Goal: Transaction & Acquisition: Obtain resource

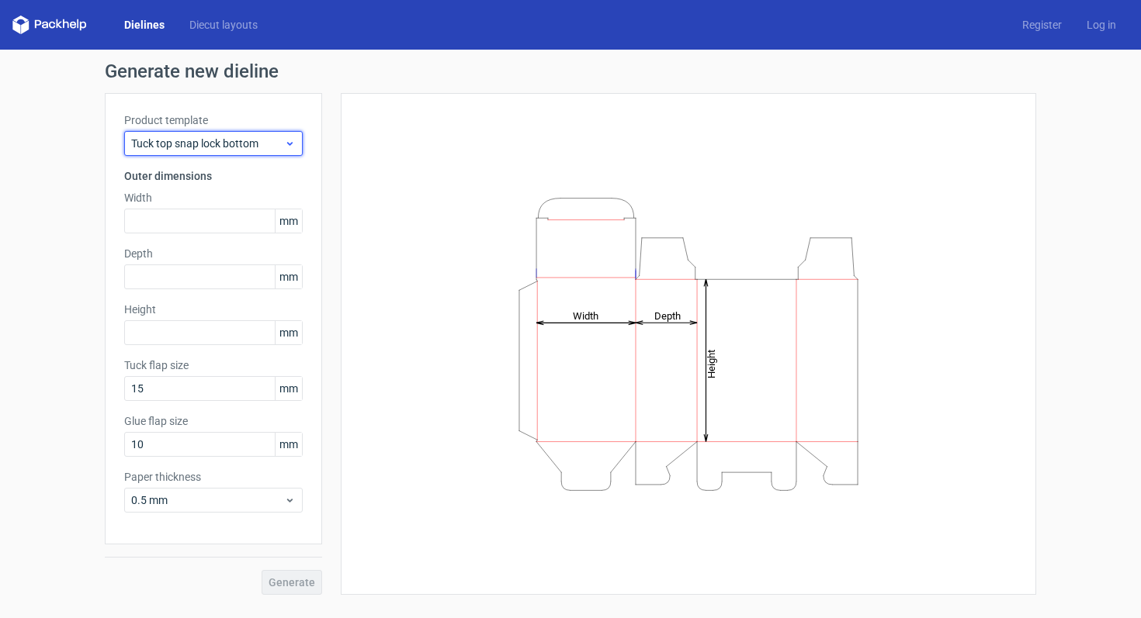
click at [271, 136] on span "Tuck top snap lock bottom" at bounding box center [207, 144] width 153 height 16
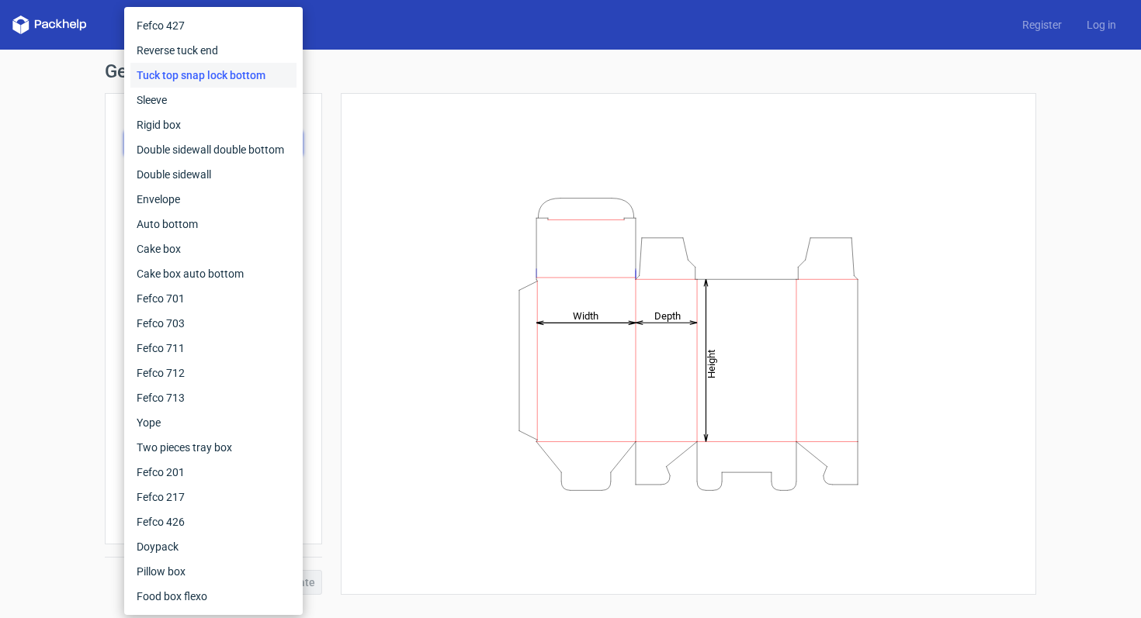
click at [59, 26] on polygon at bounding box center [59, 23] width 6 height 9
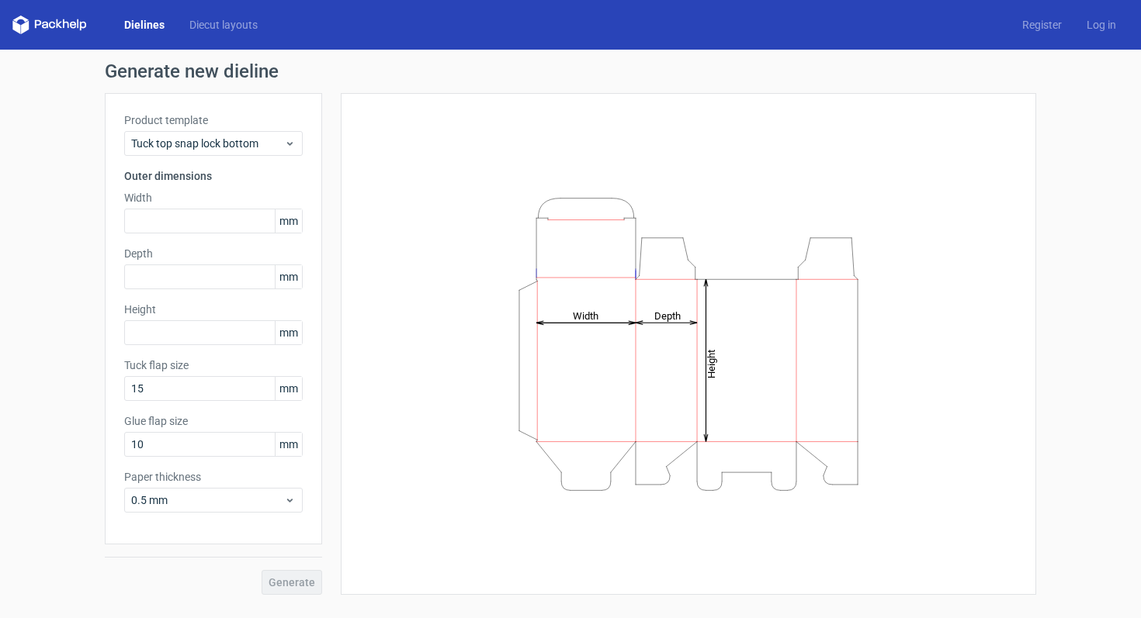
click at [26, 22] on polygon at bounding box center [25, 26] width 8 height 13
click at [142, 28] on link "Dielines" at bounding box center [144, 25] width 65 height 16
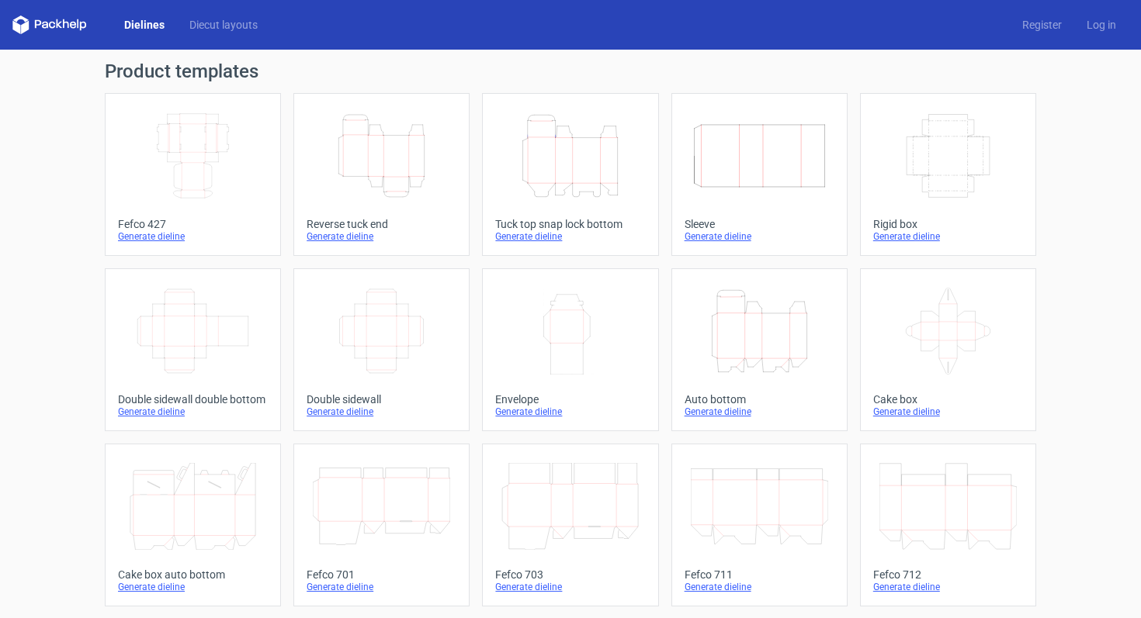
click at [217, 158] on icon "Width Depth Height" at bounding box center [192, 156] width 137 height 87
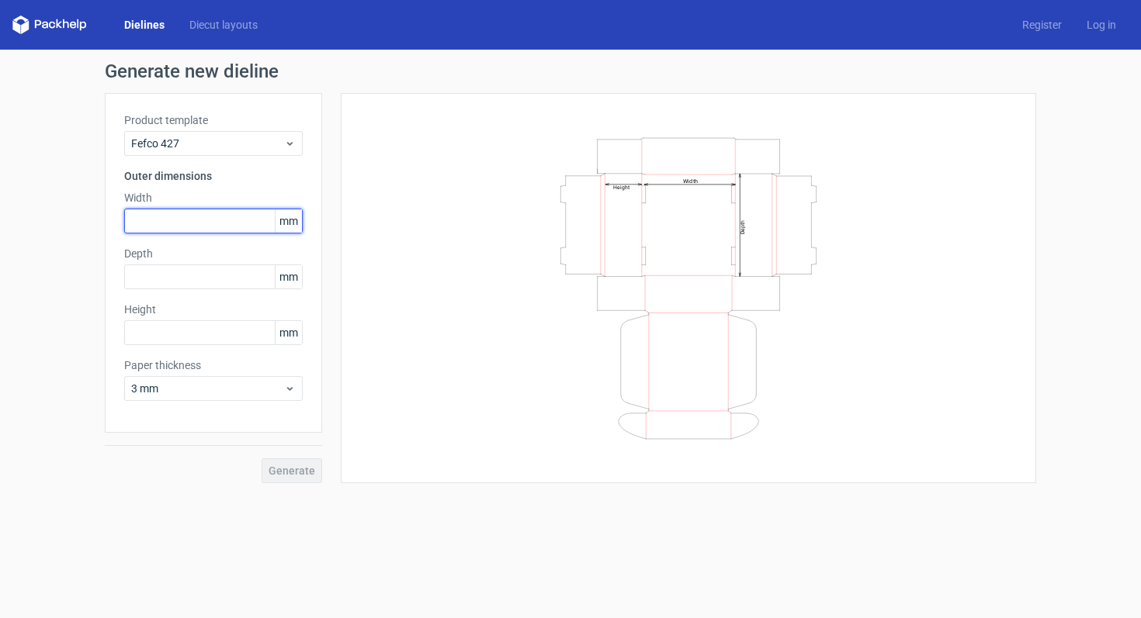
click at [197, 221] on input "text" at bounding box center [213, 221] width 178 height 25
type input "2"
type input "120"
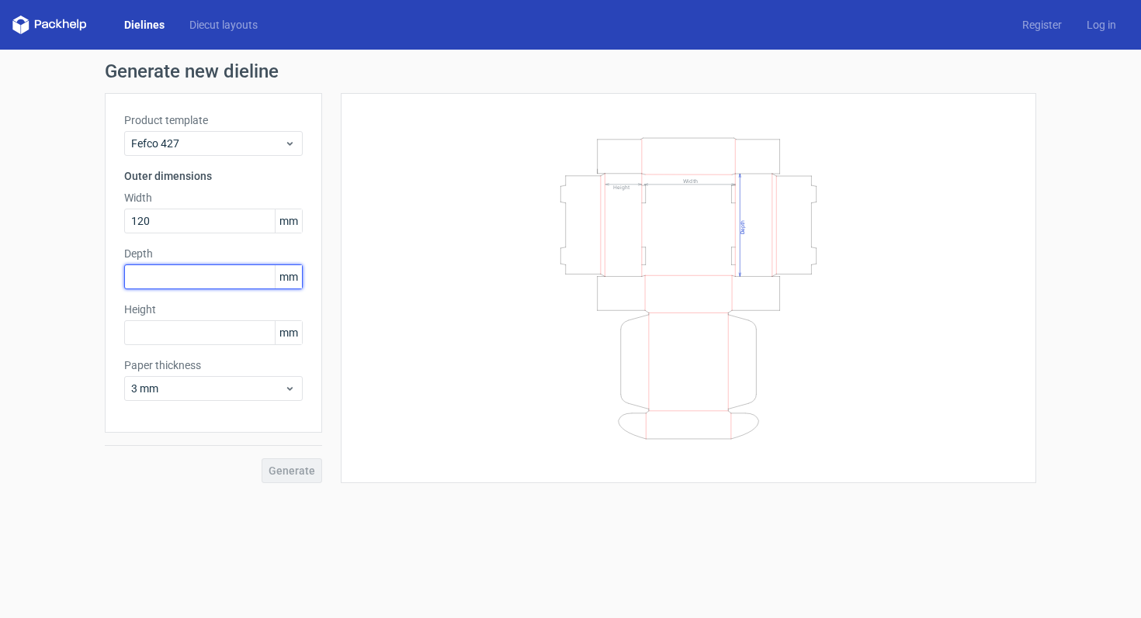
click at [210, 276] on input "text" at bounding box center [213, 277] width 178 height 25
type input "70"
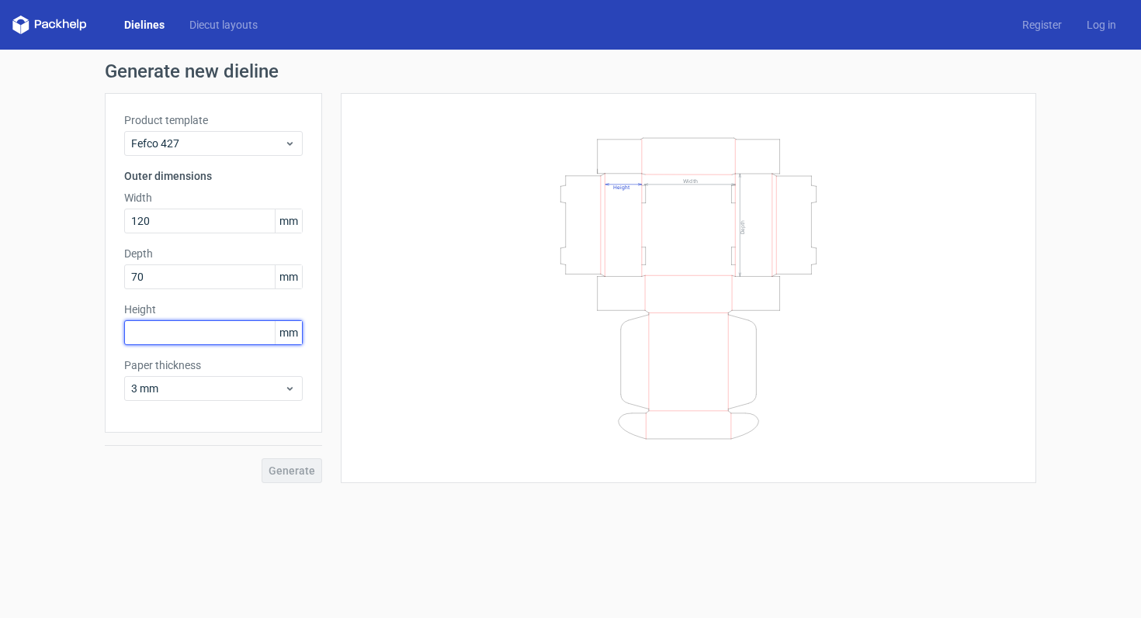
click at [237, 337] on input "text" at bounding box center [213, 332] width 178 height 25
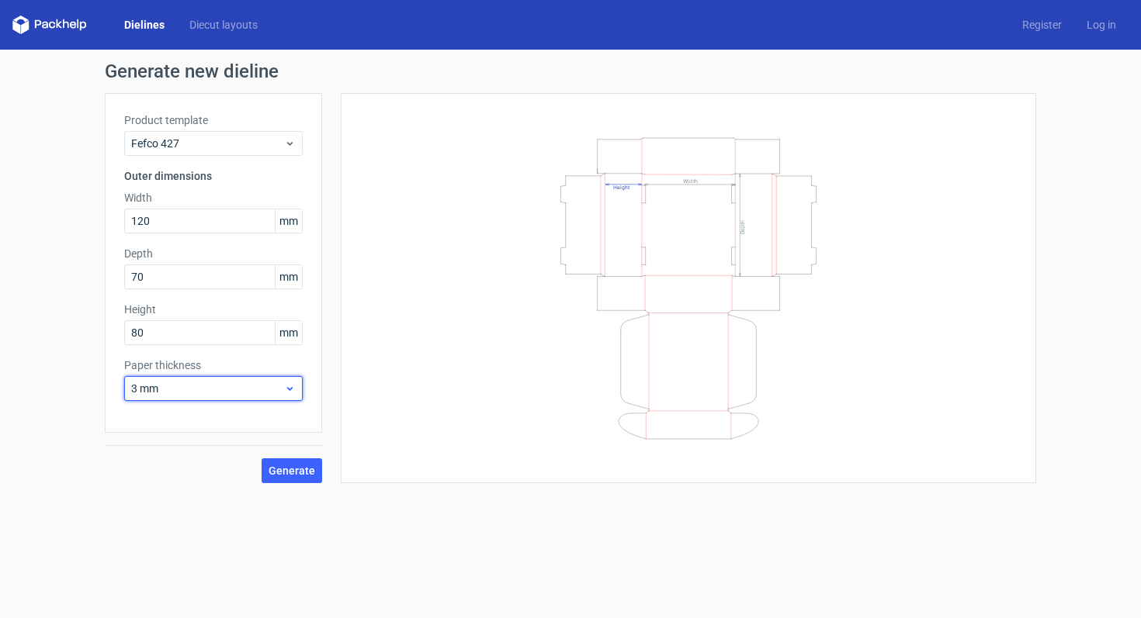
click at [217, 382] on span "3 mm" at bounding box center [207, 389] width 153 height 16
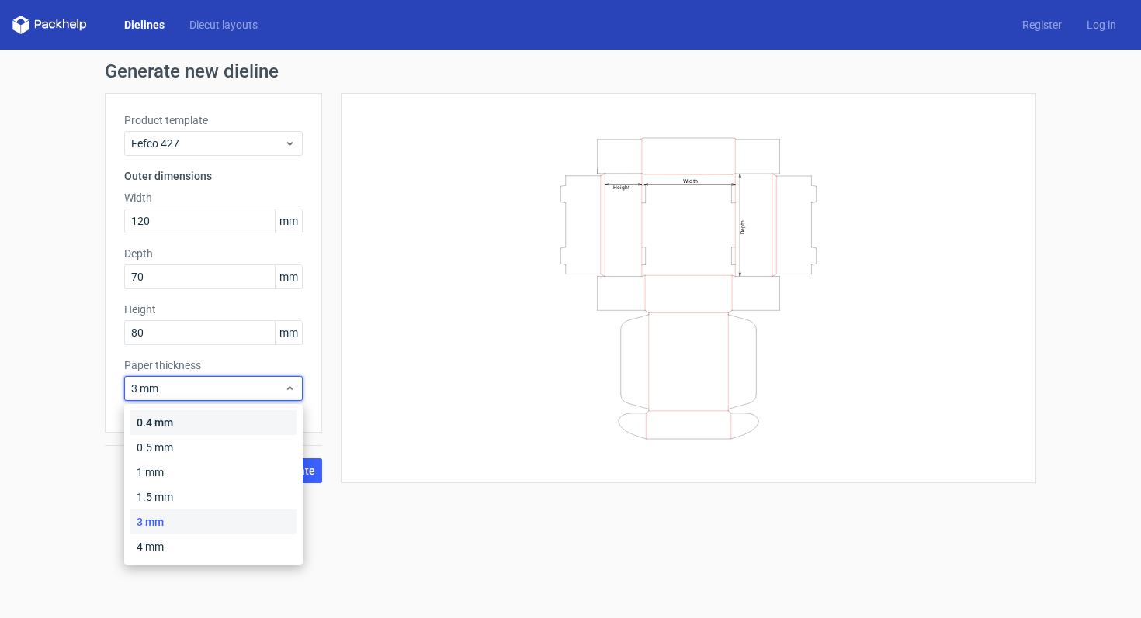
click at [208, 421] on div "0.4 mm" at bounding box center [213, 423] width 166 height 25
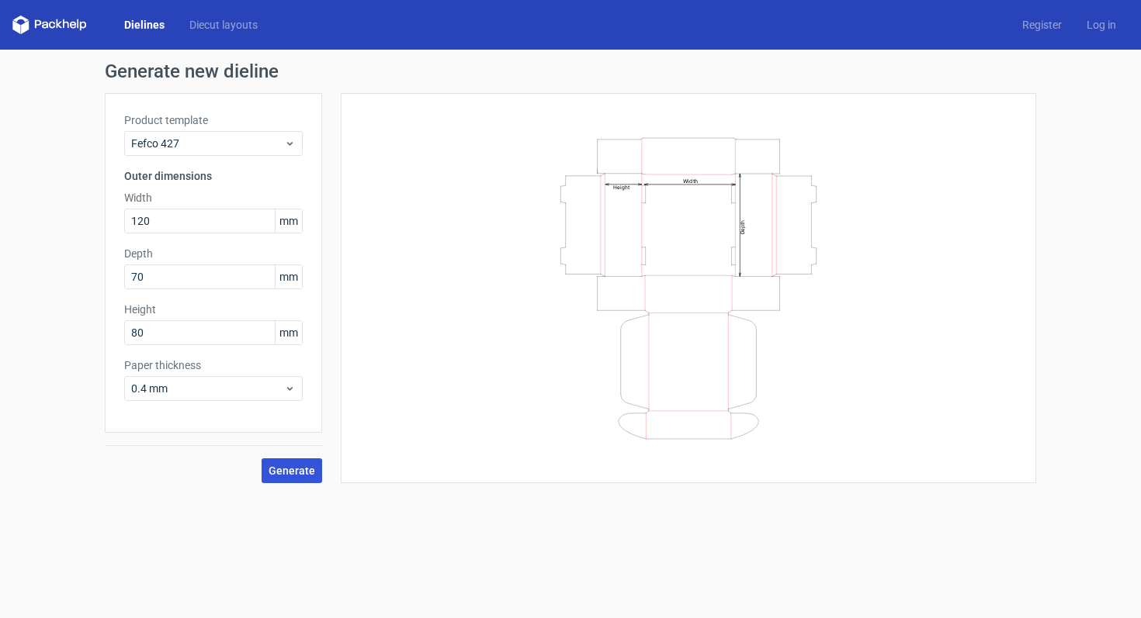
click at [291, 470] on span "Generate" at bounding box center [291, 471] width 47 height 11
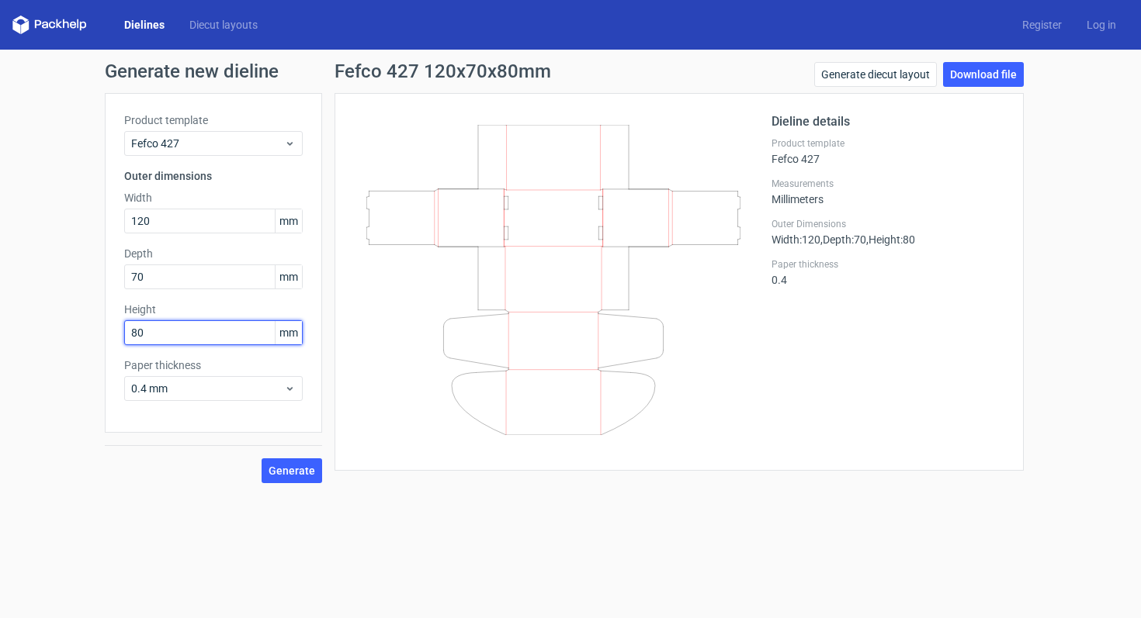
click at [161, 334] on input "80" at bounding box center [213, 332] width 178 height 25
type input "70"
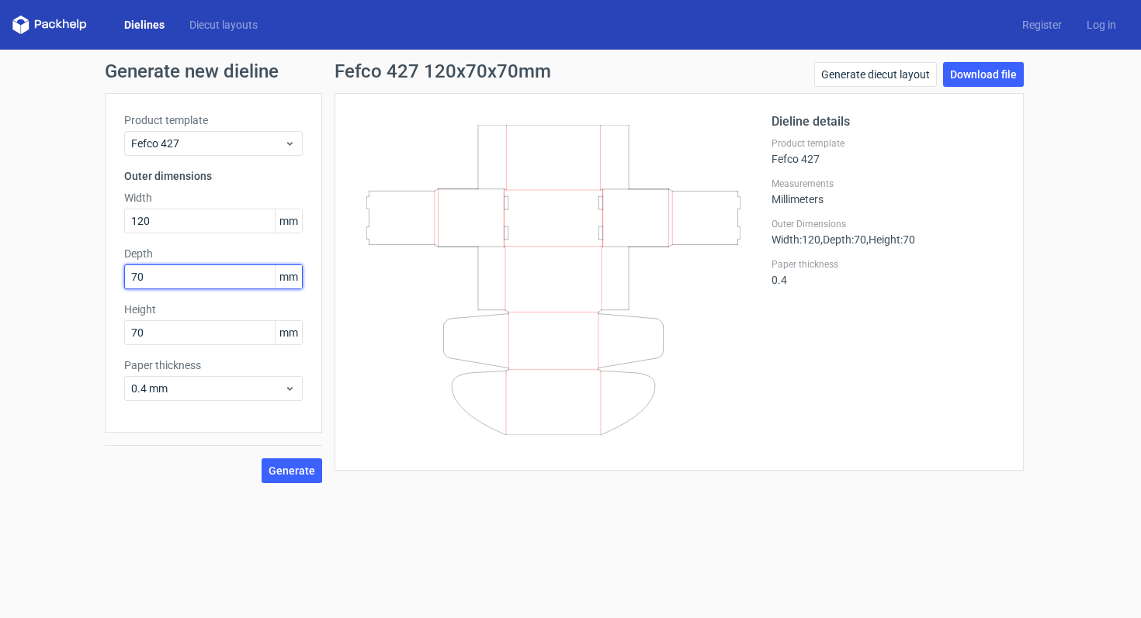
click at [174, 286] on input "70" at bounding box center [213, 277] width 178 height 25
type input "80"
click at [284, 476] on span "Generate" at bounding box center [291, 471] width 47 height 11
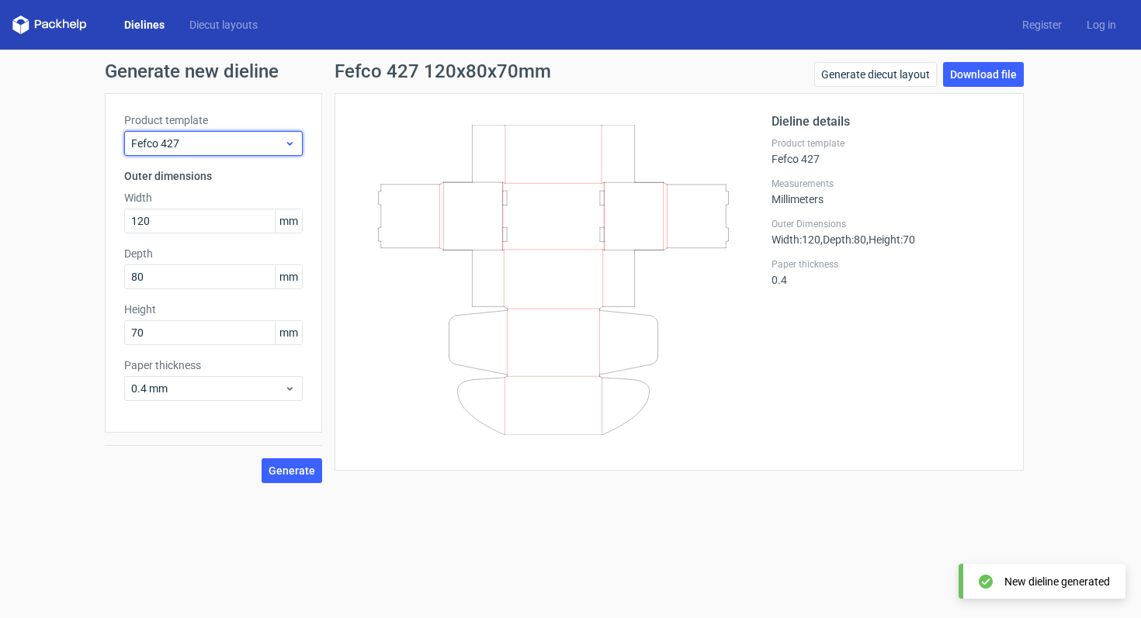
click at [248, 139] on span "Fefco 427" at bounding box center [207, 144] width 153 height 16
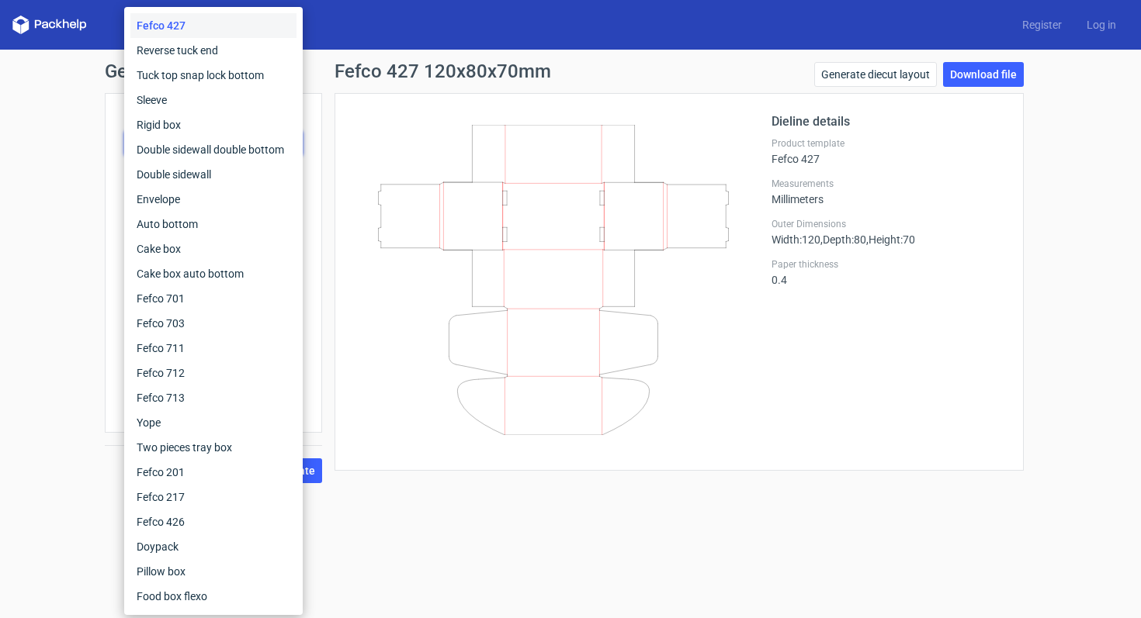
click at [78, 208] on div "Generate new dieline Product template Fefco 427 Outer dimensions Width 120 mm D…" at bounding box center [570, 273] width 1141 height 446
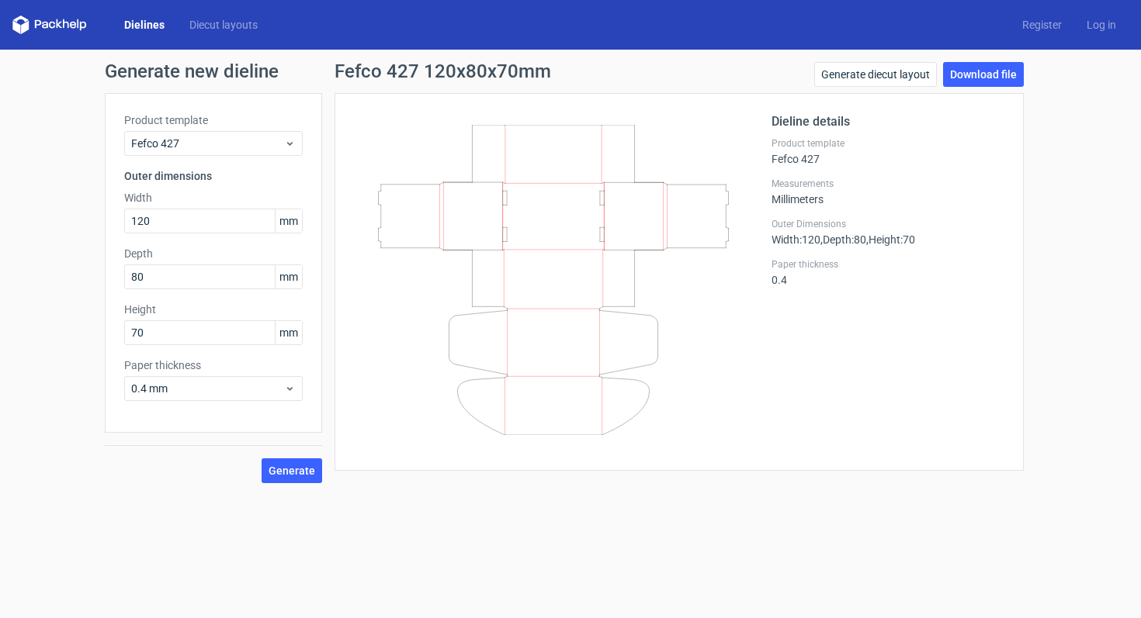
click at [155, 27] on link "Dielines" at bounding box center [144, 25] width 65 height 16
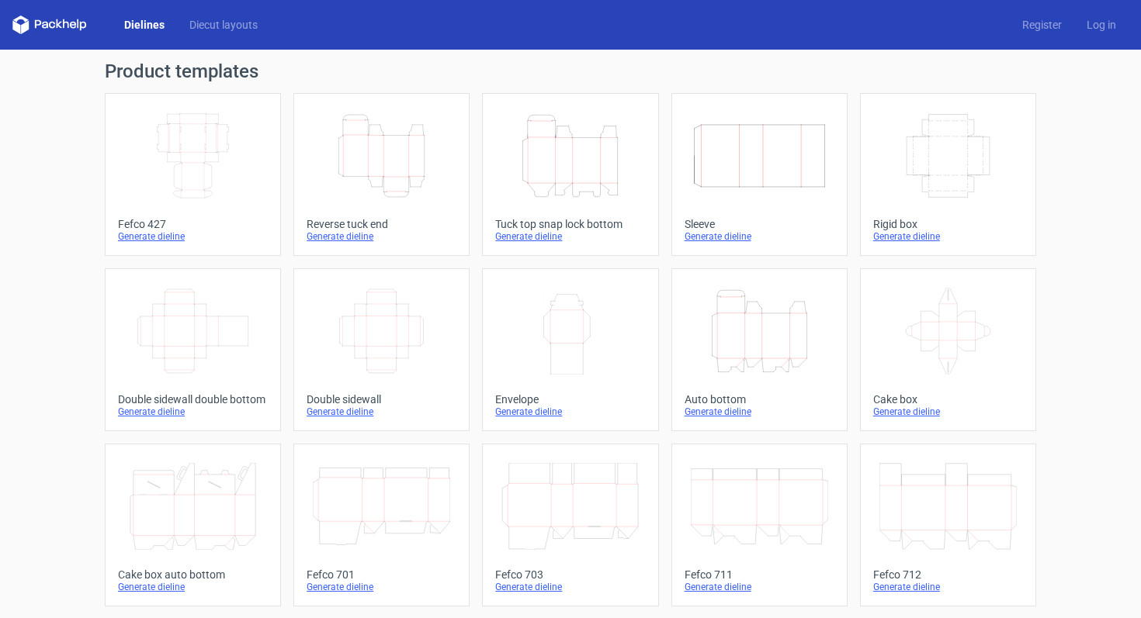
click at [182, 165] on icon "Width Depth Height" at bounding box center [192, 156] width 137 height 87
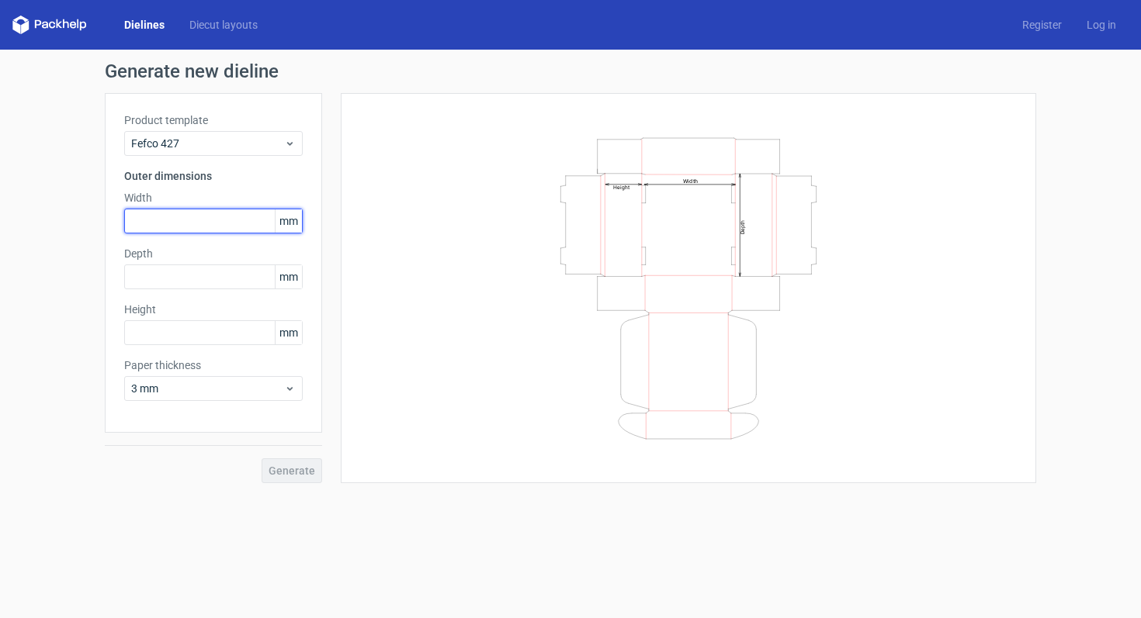
click at [210, 223] on input "text" at bounding box center [213, 221] width 178 height 25
type input "120"
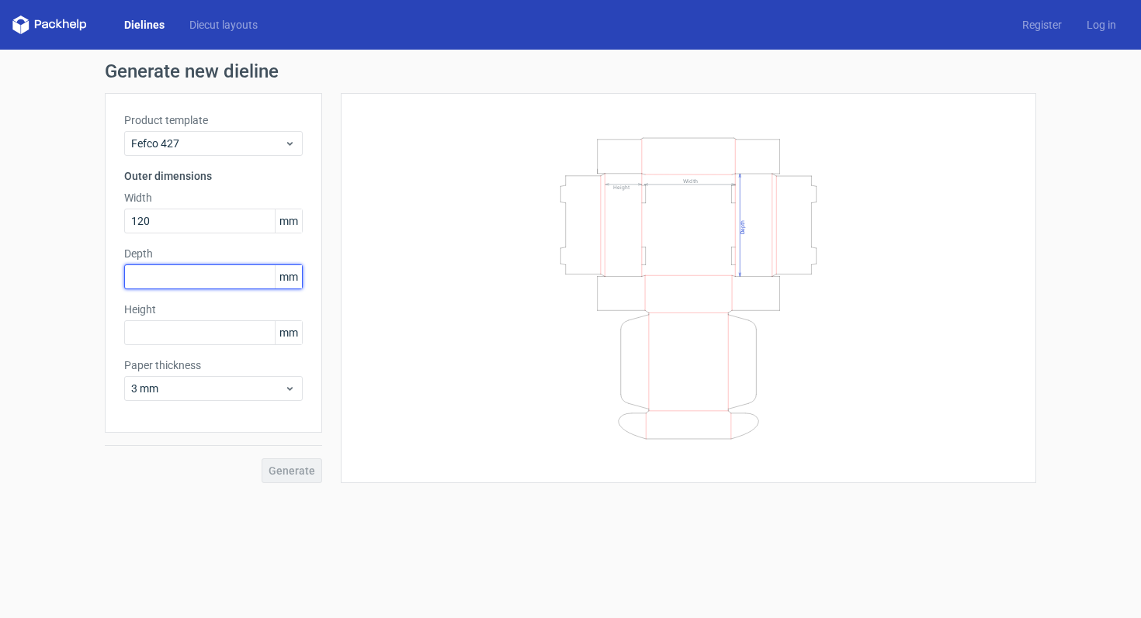
click at [219, 279] on input "text" at bounding box center [213, 277] width 178 height 25
type input "80"
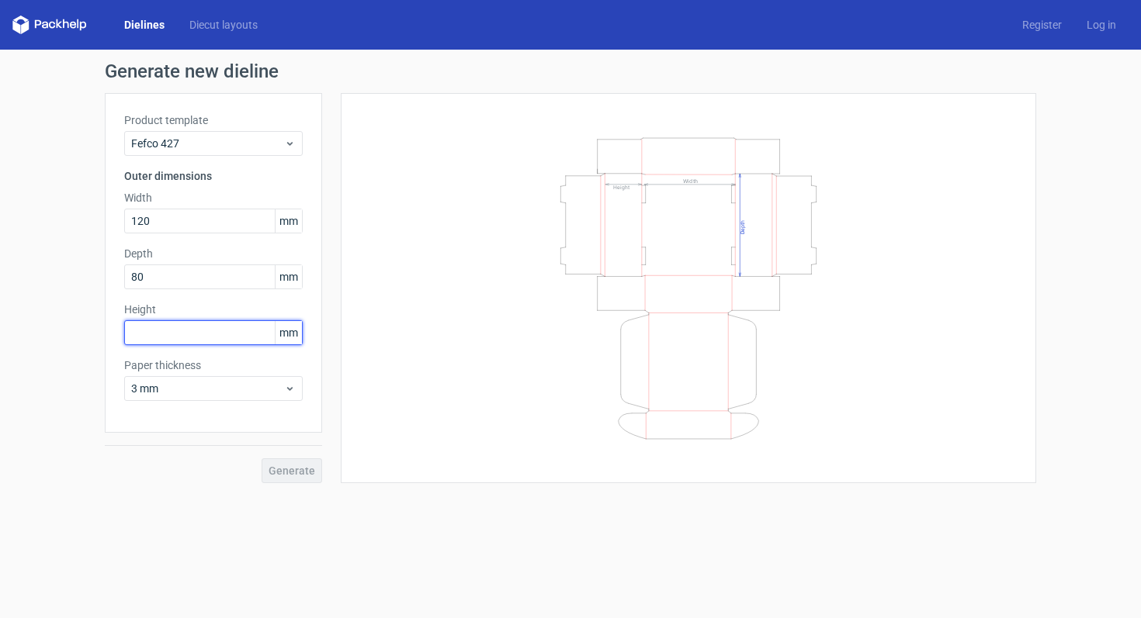
click at [192, 326] on input "text" at bounding box center [213, 332] width 178 height 25
type input "70"
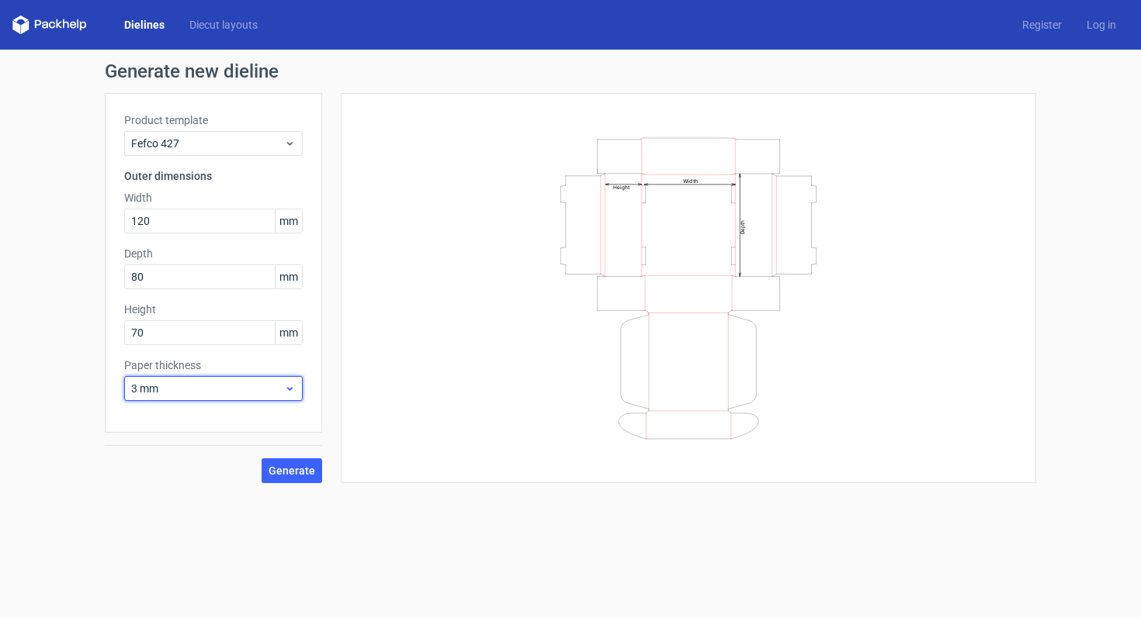
click at [181, 386] on span "3 mm" at bounding box center [207, 389] width 153 height 16
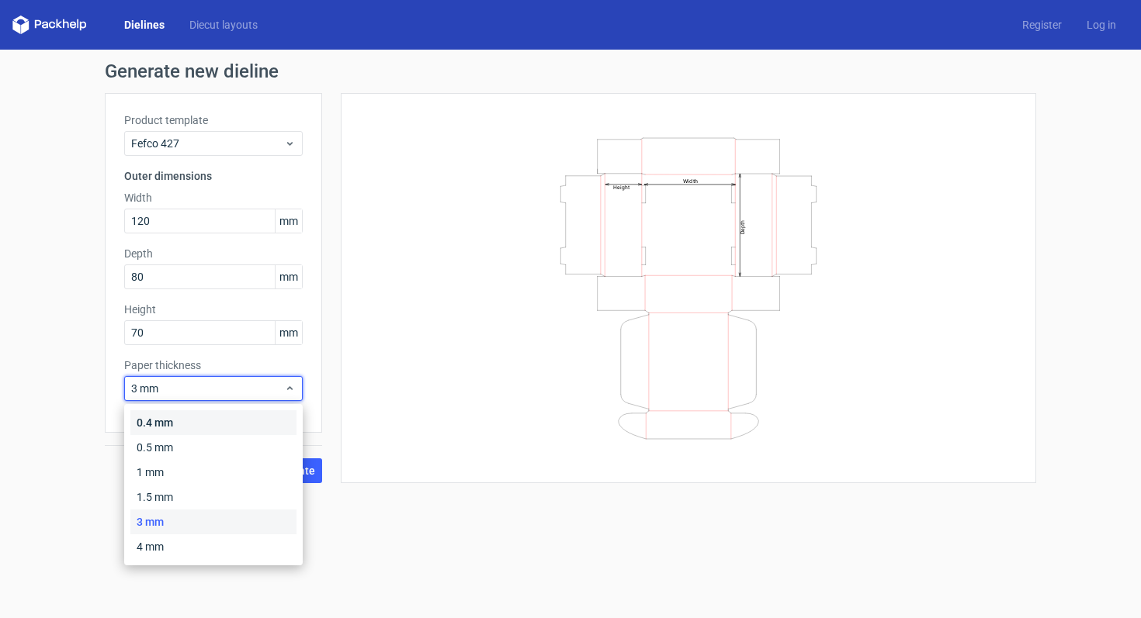
click at [191, 418] on div "0.4 mm" at bounding box center [213, 423] width 166 height 25
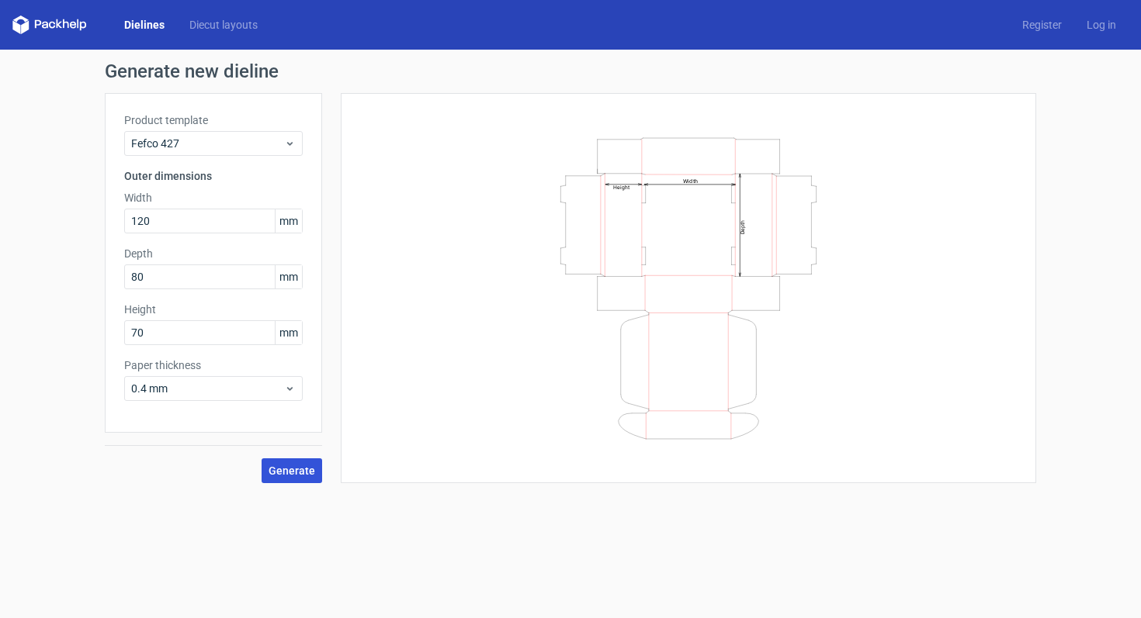
click at [287, 472] on span "Generate" at bounding box center [291, 471] width 47 height 11
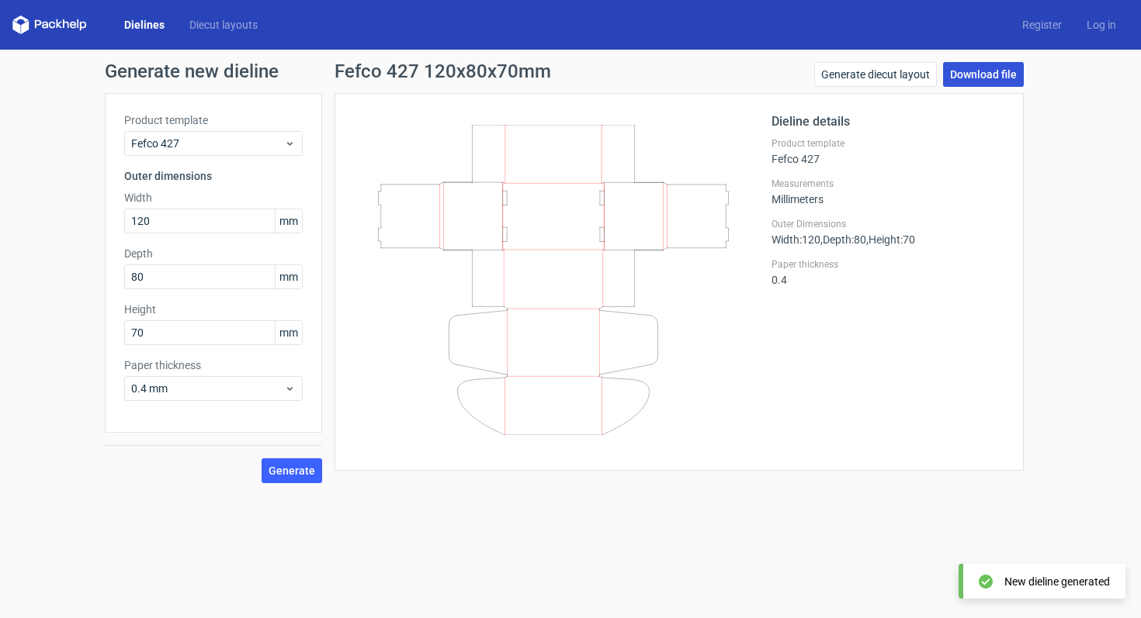
click at [971, 77] on link "Download file" at bounding box center [983, 74] width 81 height 25
click at [132, 23] on link "Dielines" at bounding box center [144, 25] width 65 height 16
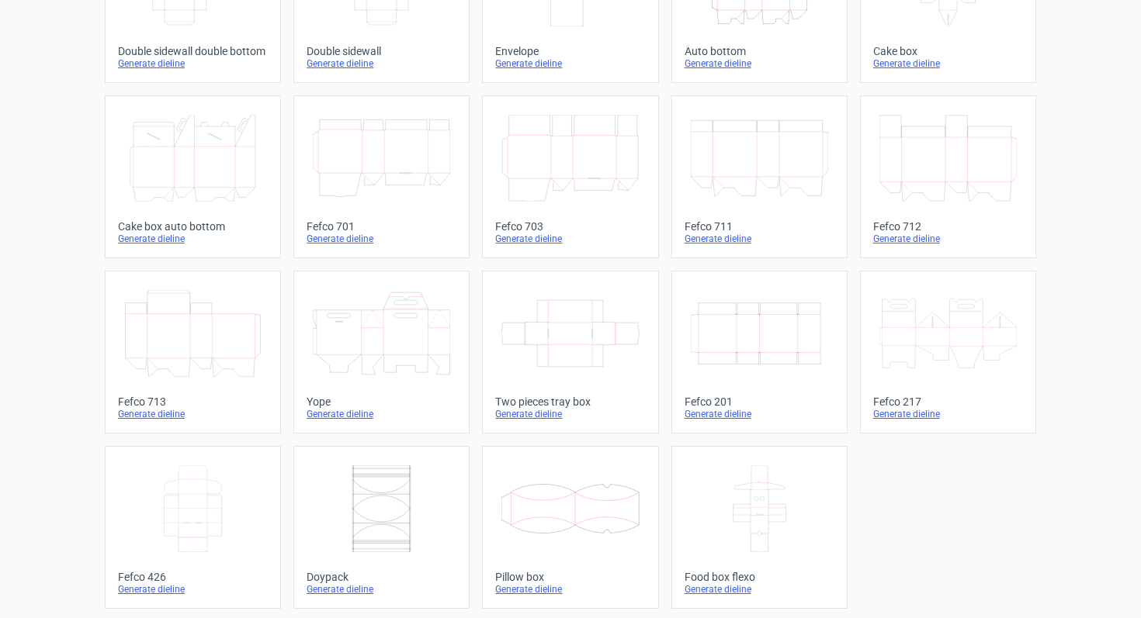
scroll to position [352, 0]
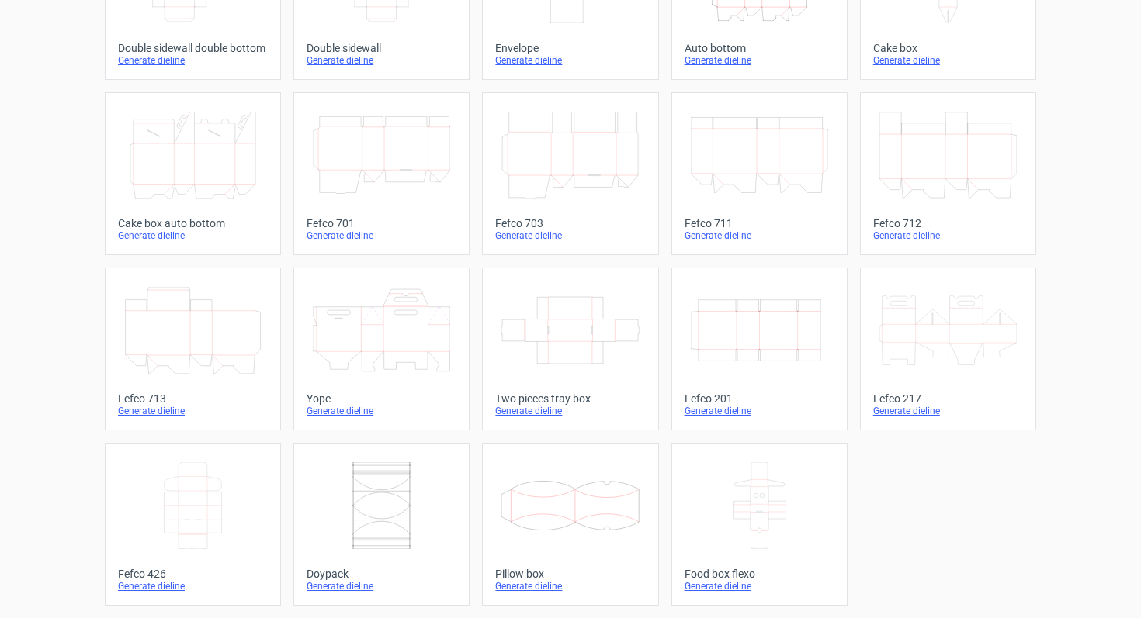
click at [247, 521] on icon at bounding box center [192, 505] width 137 height 87
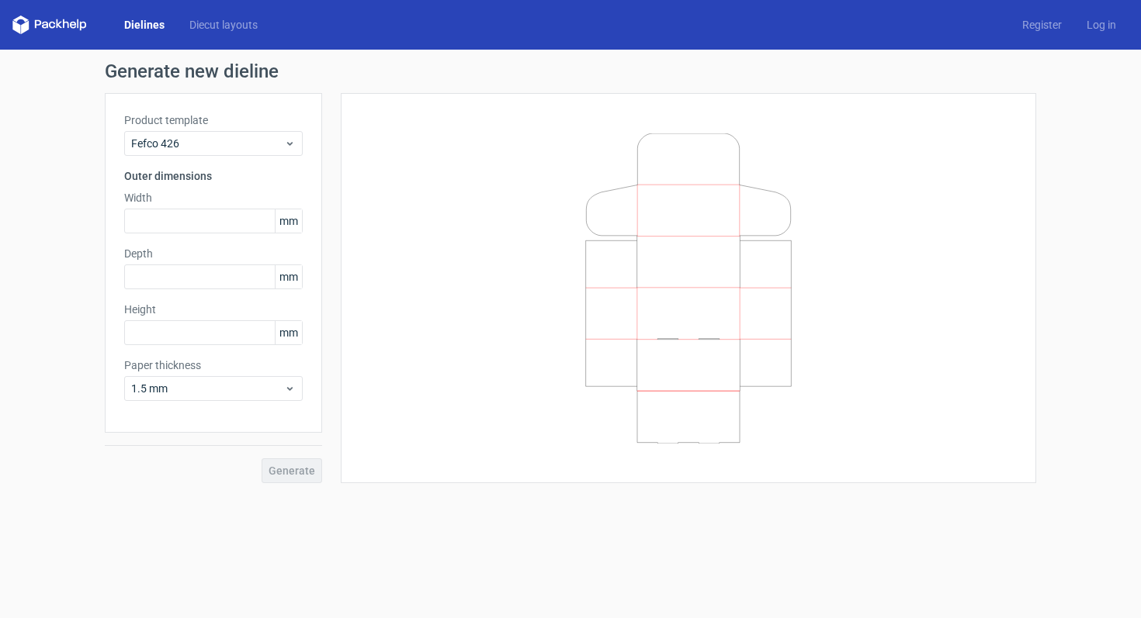
click at [142, 22] on link "Dielines" at bounding box center [144, 25] width 65 height 16
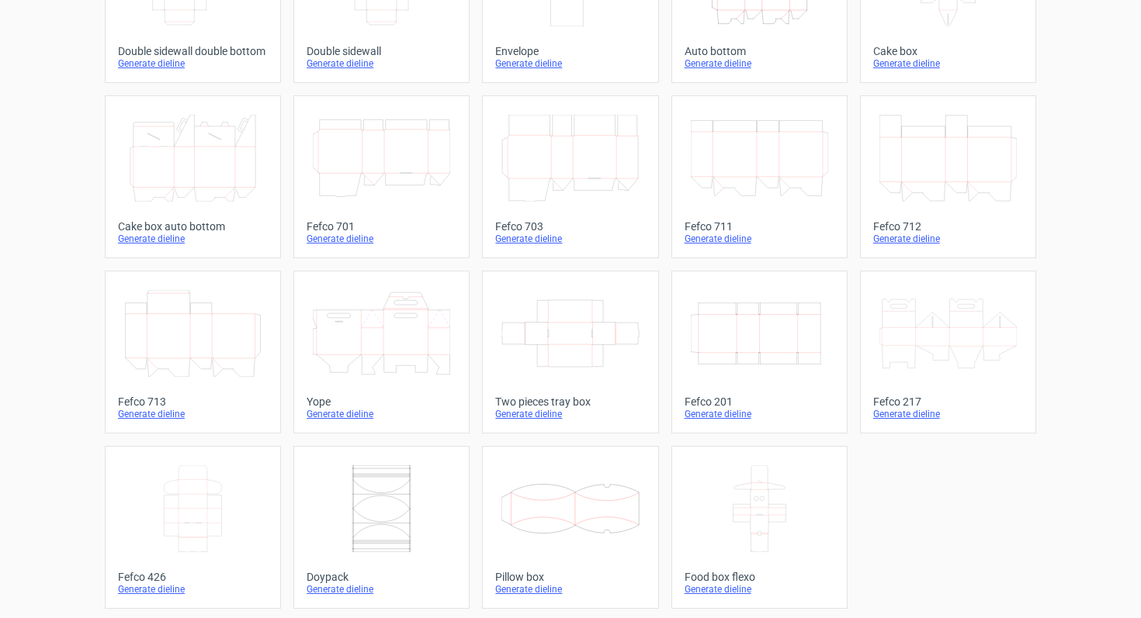
scroll to position [352, 0]
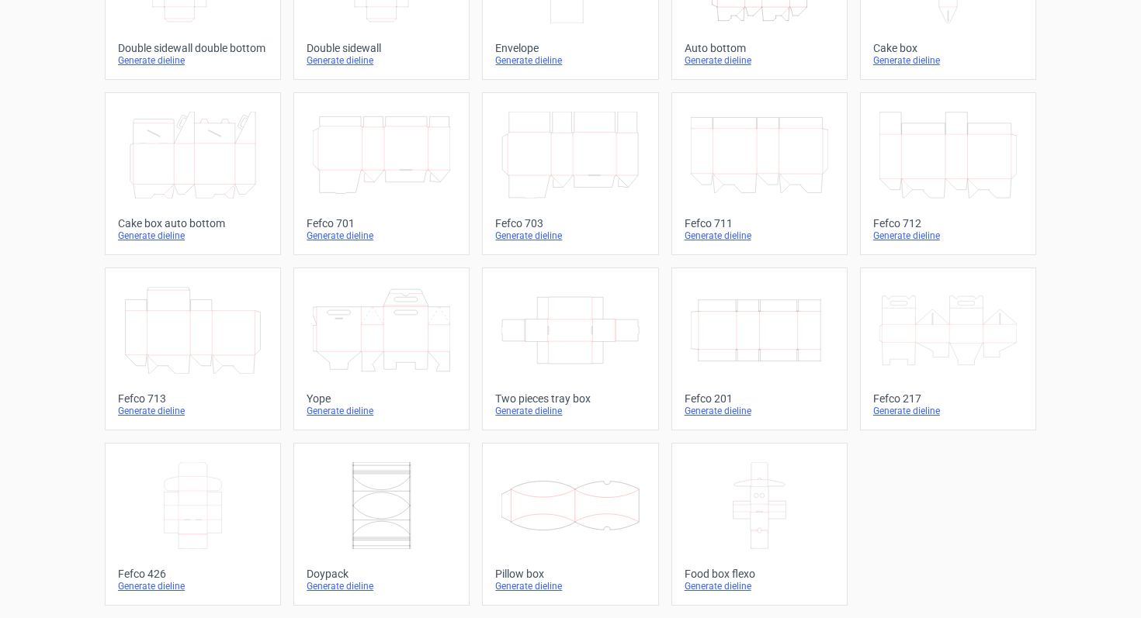
click at [178, 506] on icon at bounding box center [192, 505] width 137 height 87
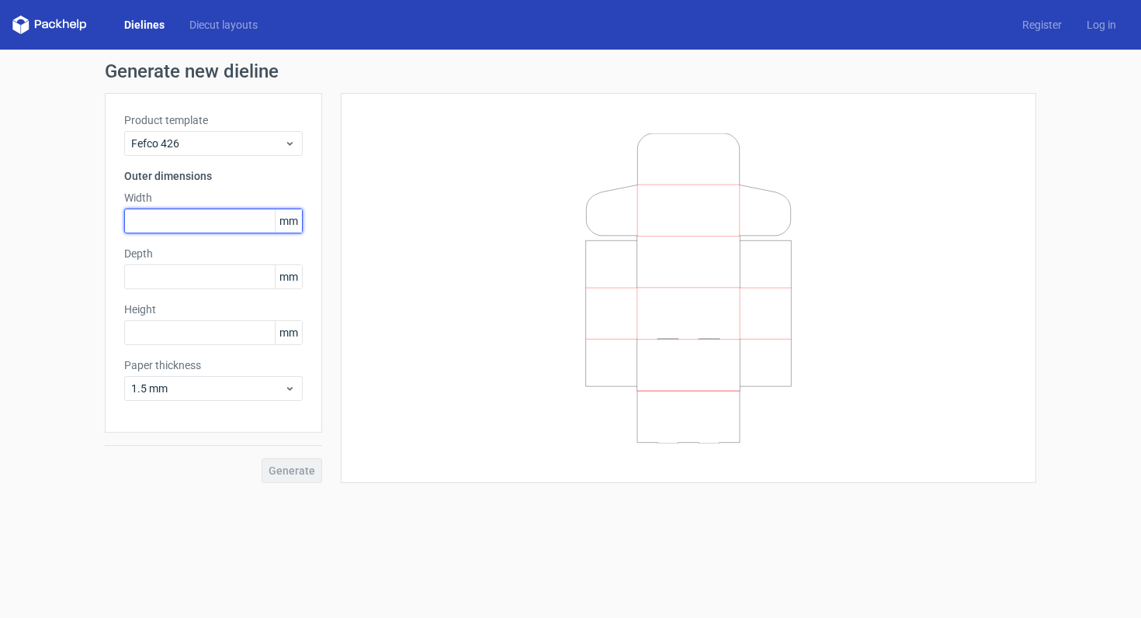
click at [213, 225] on input "text" at bounding box center [213, 221] width 178 height 25
type input "120"
click at [210, 284] on input "text" at bounding box center [213, 277] width 178 height 25
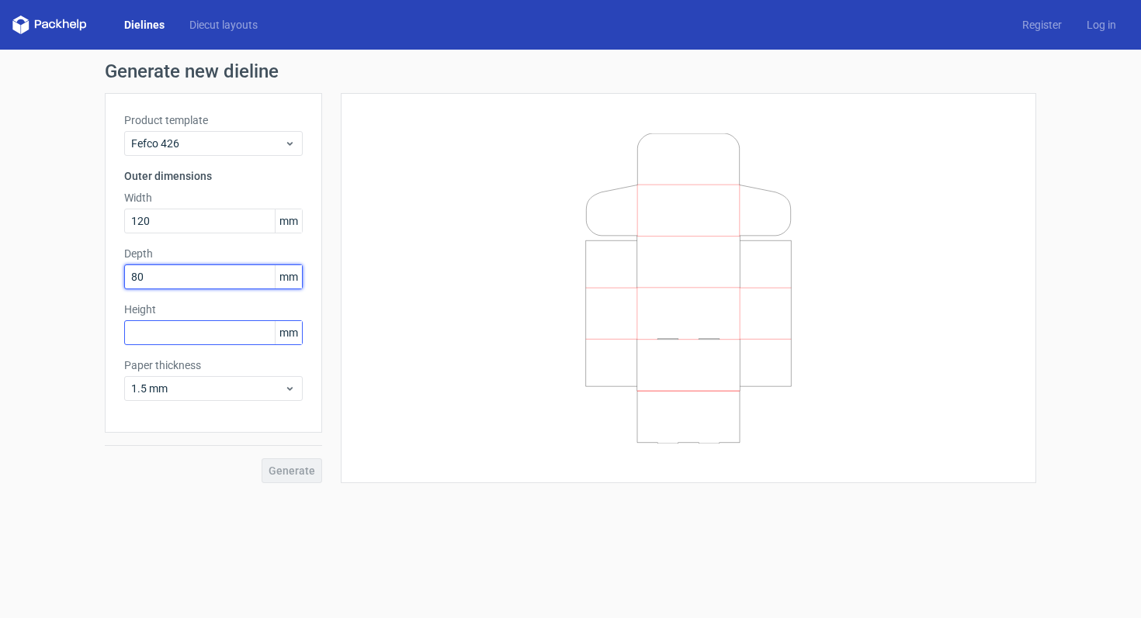
type input "80"
click at [177, 327] on input "text" at bounding box center [213, 332] width 178 height 25
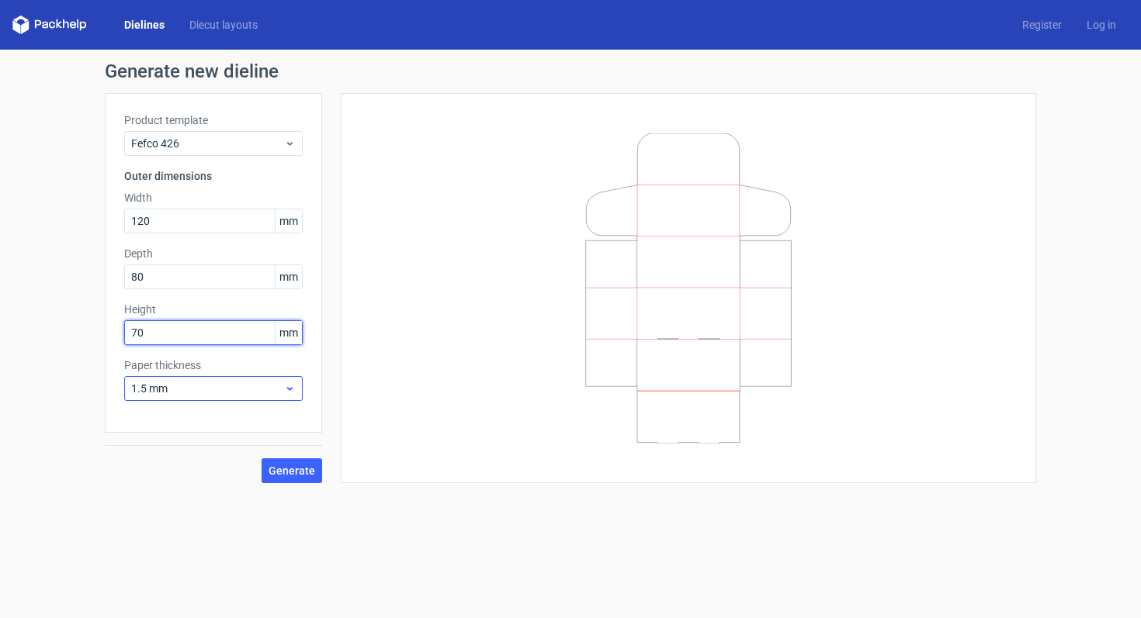
type input "70"
click at [168, 383] on span "1.5 mm" at bounding box center [207, 389] width 153 height 16
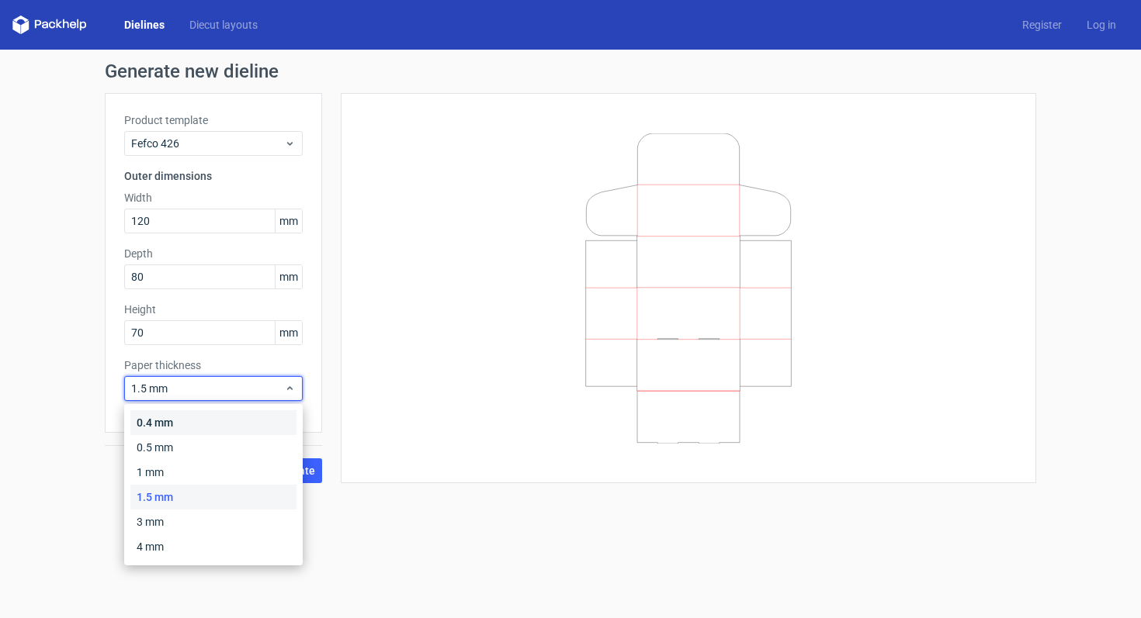
click at [169, 417] on div "0.4 mm" at bounding box center [213, 423] width 166 height 25
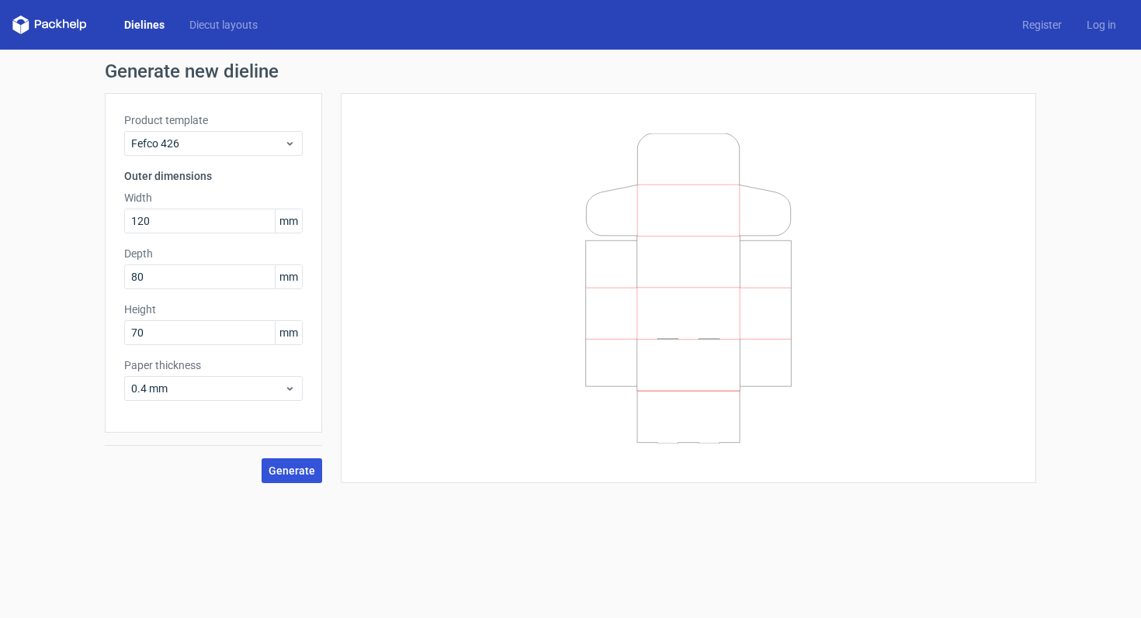
click at [275, 466] on span "Generate" at bounding box center [291, 471] width 47 height 11
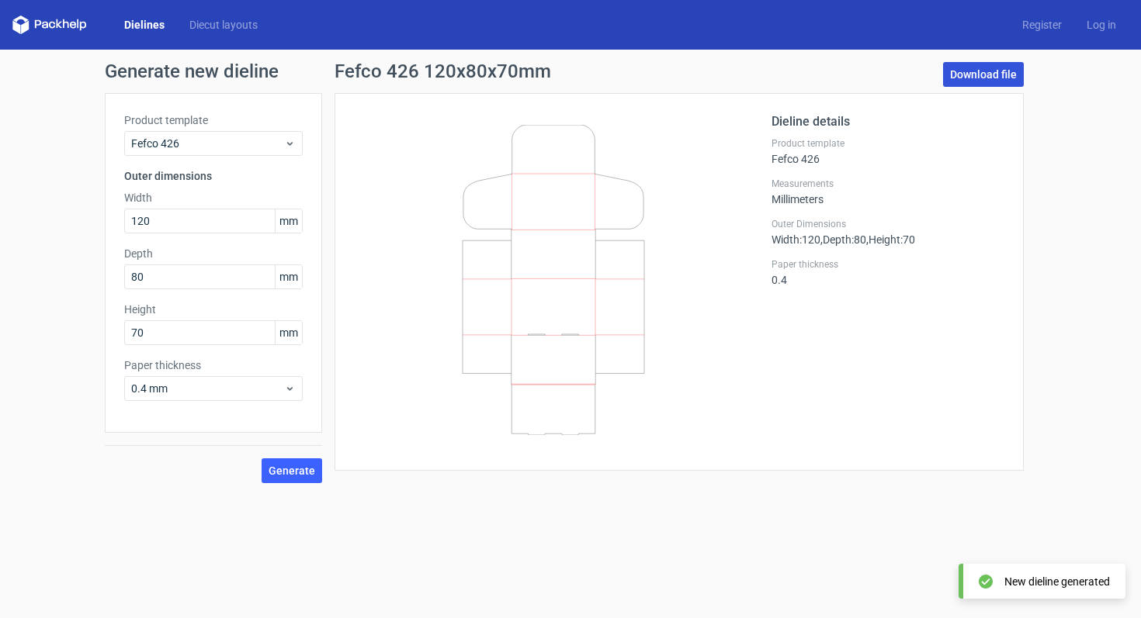
click at [968, 74] on link "Download file" at bounding box center [983, 74] width 81 height 25
